Goal: Transaction & Acquisition: Purchase product/service

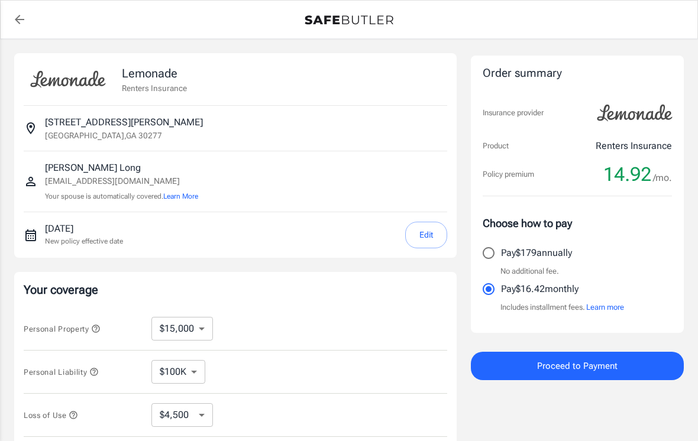
select select "15000"
select select "500"
click at [202, 327] on select "$10,000 $15,000 $20,000 $25,000 $30,000 $40,000 $50,000 $100K $150K $200K $250K" at bounding box center [182, 329] width 62 height 24
select select "100000"
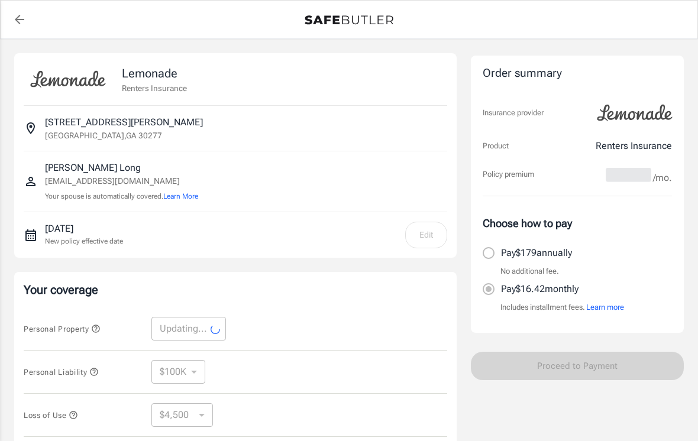
select select "100000"
select select "30000"
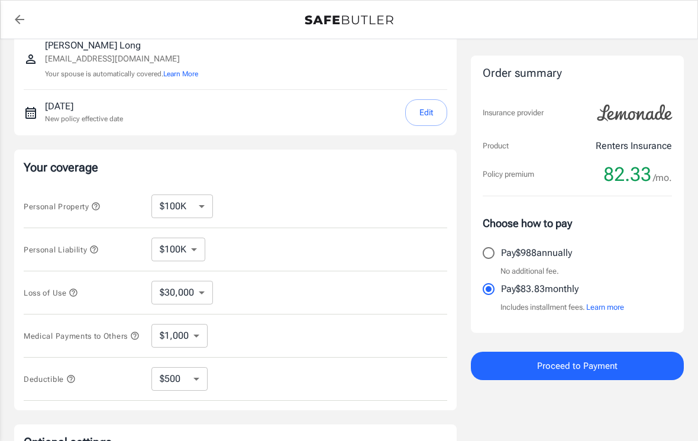
scroll to position [122, 0]
click at [200, 205] on select "$10,000 $15,000 $20,000 $25,000 $30,000 $40,000 $50,000 $100K $150K $200K $250K" at bounding box center [182, 207] width 62 height 24
select select "15000"
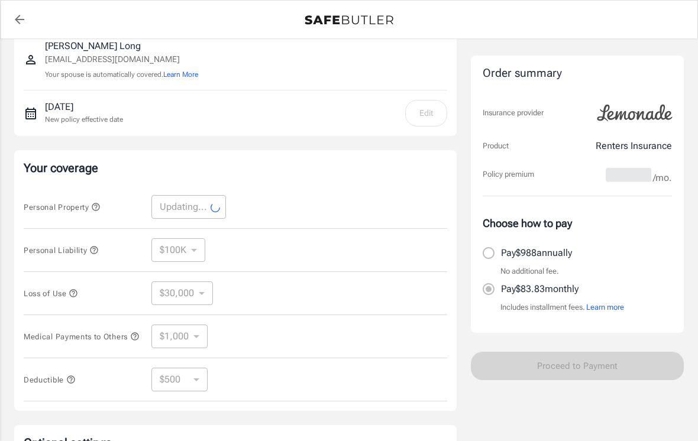
select select "15000"
select select "4500"
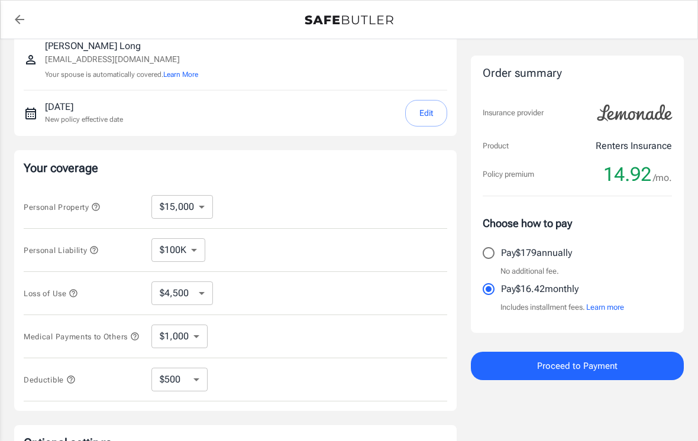
click at [98, 249] on icon "button" at bounding box center [94, 250] width 8 height 8
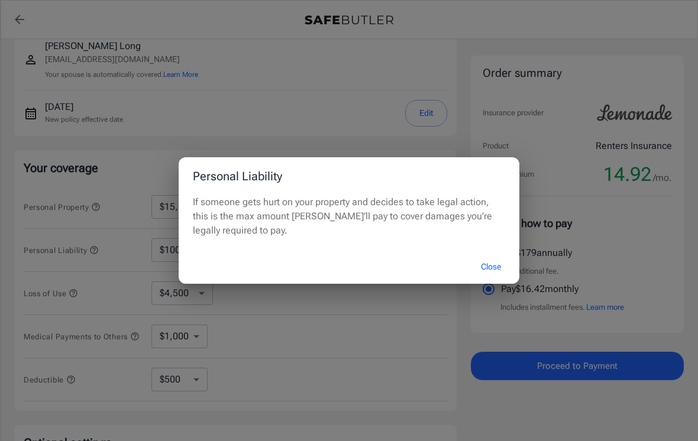
click at [122, 189] on div "Personal Liability If someone gets hurt on your property and decides to take le…" at bounding box center [349, 220] width 698 height 441
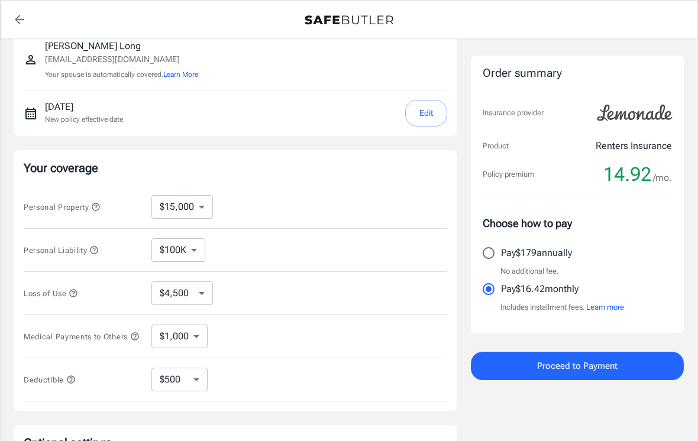
click at [97, 206] on icon "button" at bounding box center [95, 206] width 9 height 9
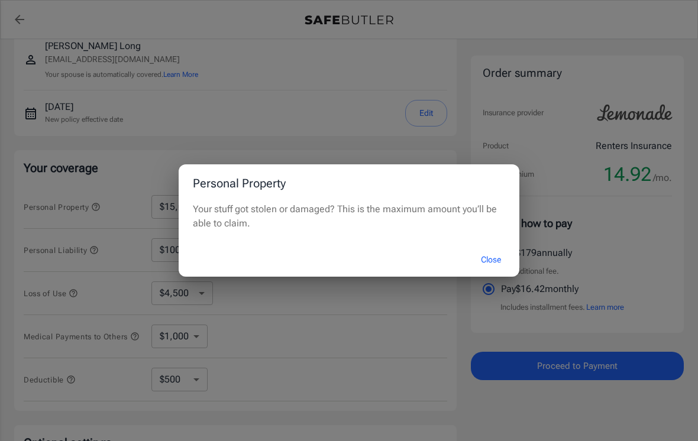
click at [112, 297] on div "Personal Property Your stuff got stolen or damaged? This is the maximum amount …" at bounding box center [349, 220] width 698 height 441
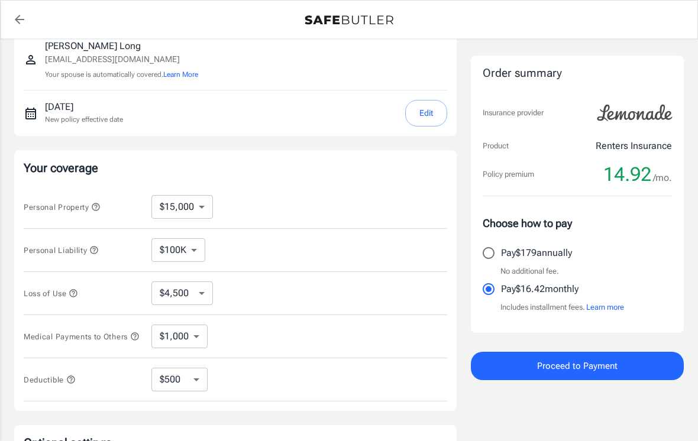
click at [76, 289] on icon "button" at bounding box center [73, 293] width 9 height 9
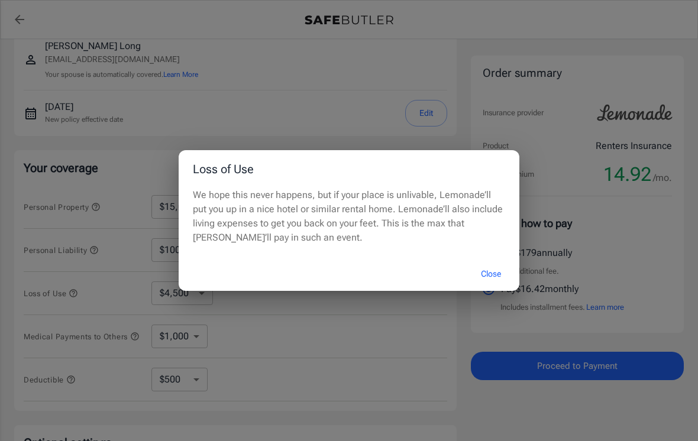
click at [492, 285] on button "Close" at bounding box center [490, 274] width 47 height 25
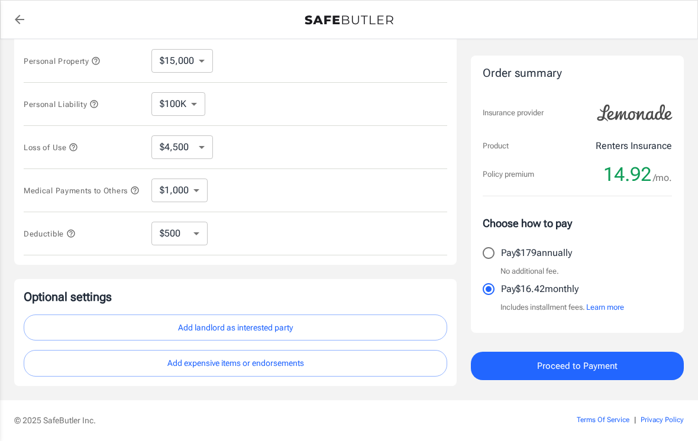
scroll to position [268, 0]
click at [567, 359] on span "Proceed to Payment" at bounding box center [577, 366] width 80 height 15
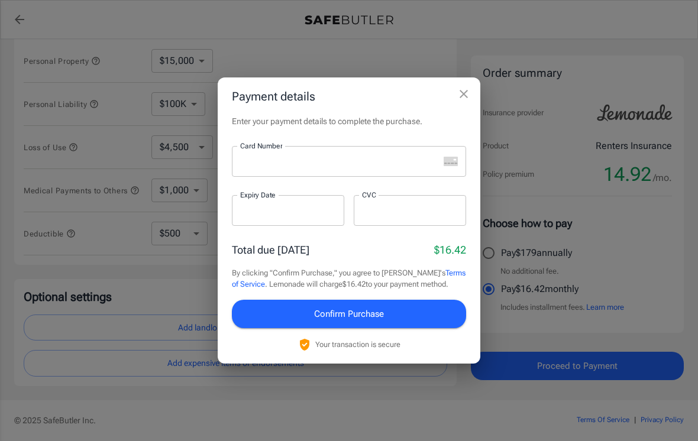
click at [469, 99] on icon "close" at bounding box center [464, 94] width 14 height 14
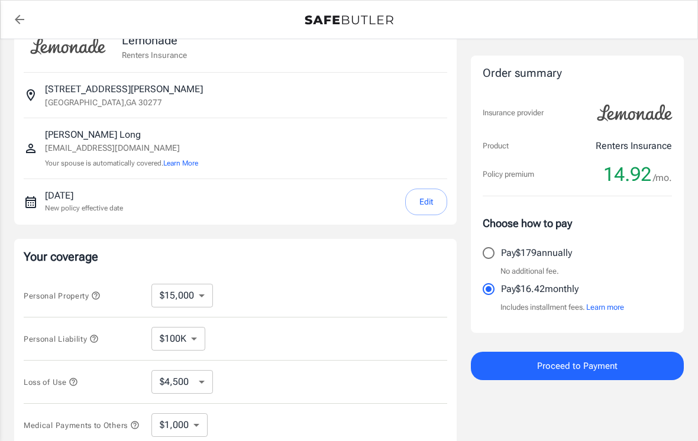
scroll to position [0, 0]
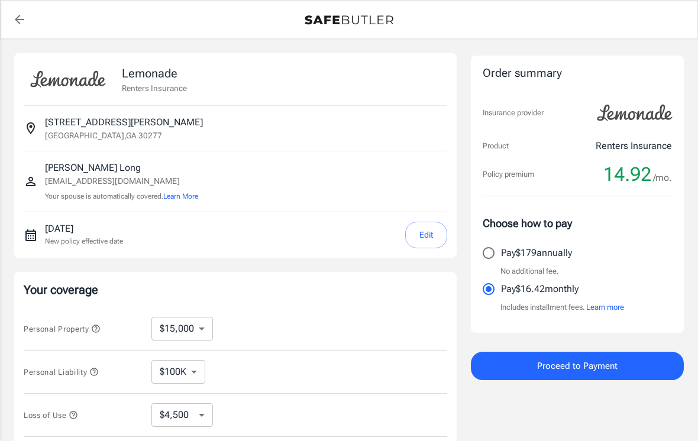
click at [14, 18] on icon "back to quotes" at bounding box center [19, 19] width 14 height 14
